Goal: Task Accomplishment & Management: Complete application form

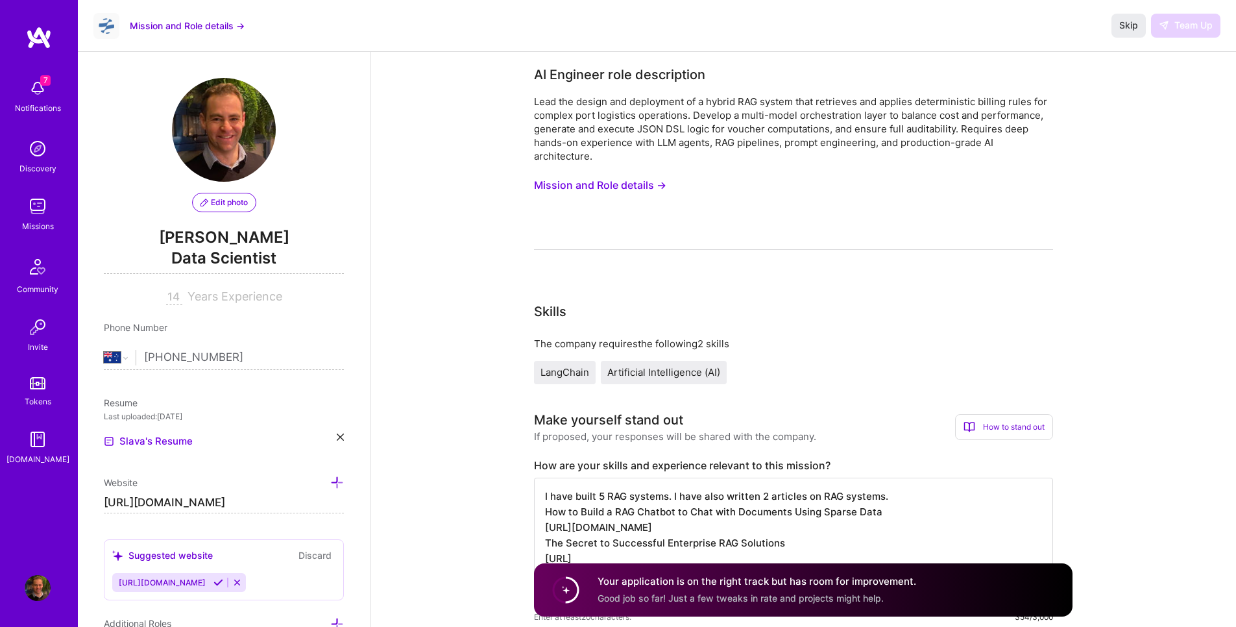
select select "AU"
click at [29, 213] on img at bounding box center [38, 206] width 26 height 26
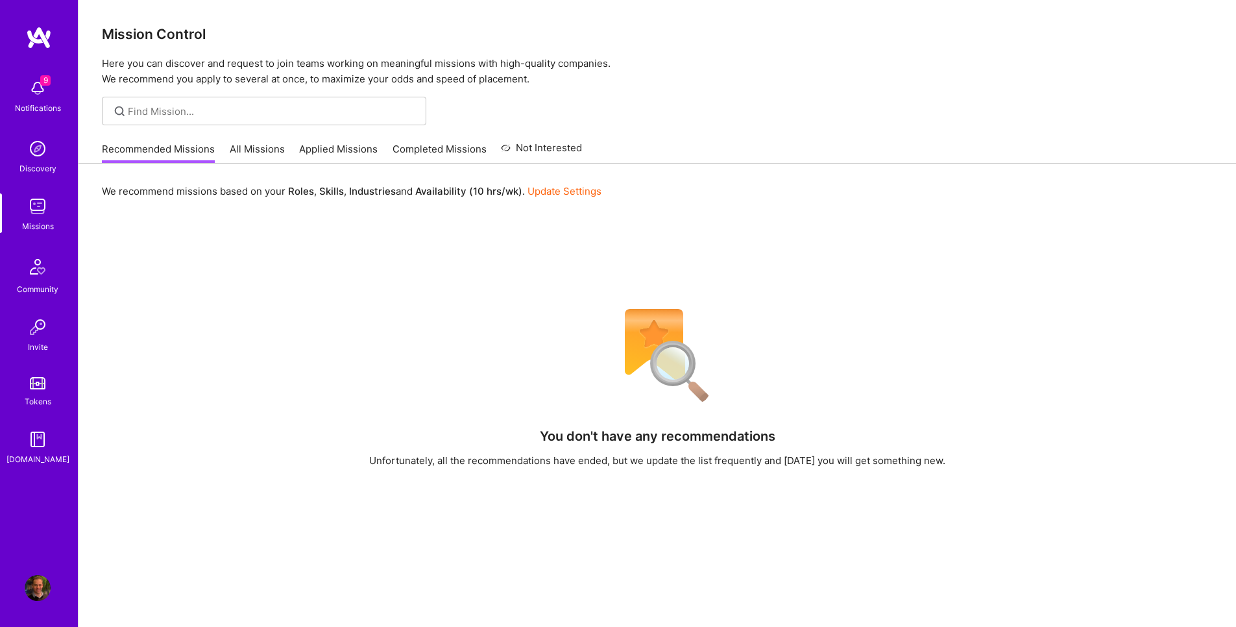
click at [263, 154] on link "All Missions" at bounding box center [257, 152] width 55 height 21
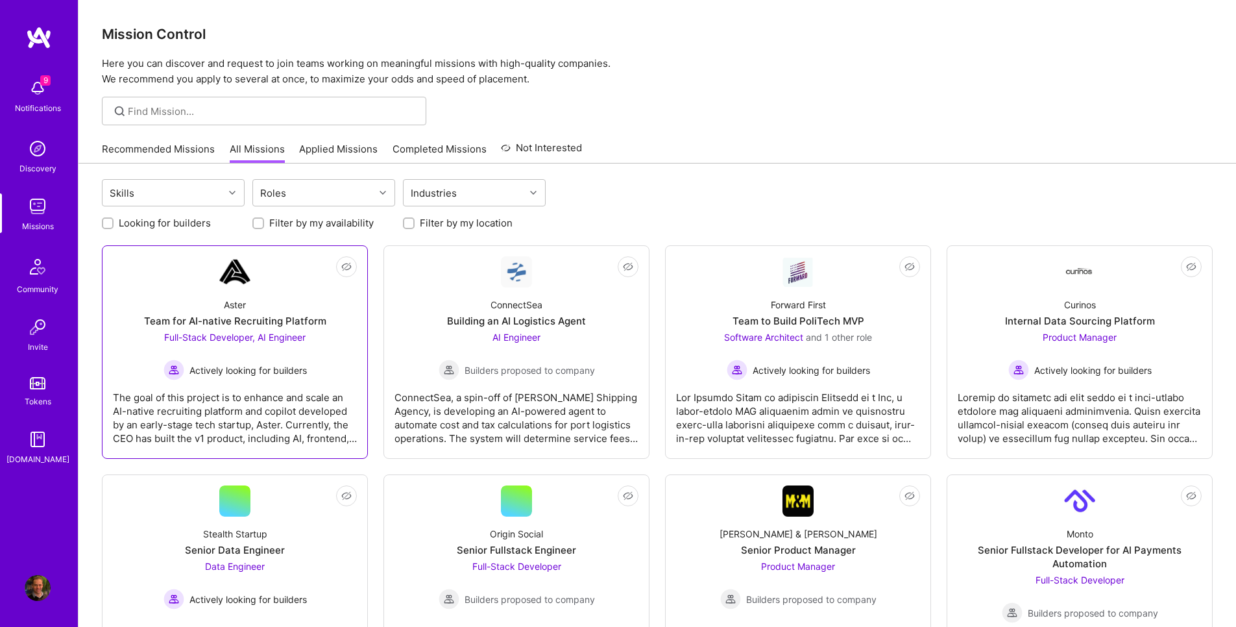
click at [239, 343] on div "Full-Stack Developer, AI Engineer Actively looking for builders" at bounding box center [234, 355] width 143 height 50
